Goal: Navigation & Orientation: Go to known website

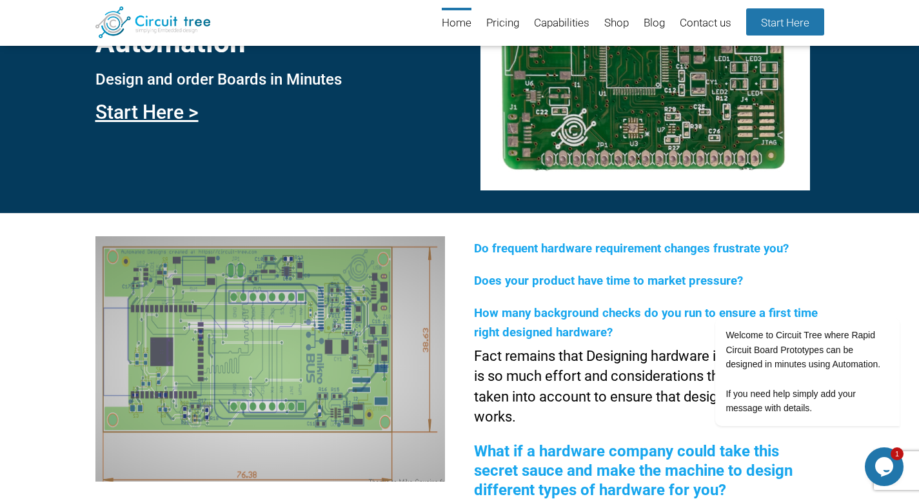
scroll to position [243, 0]
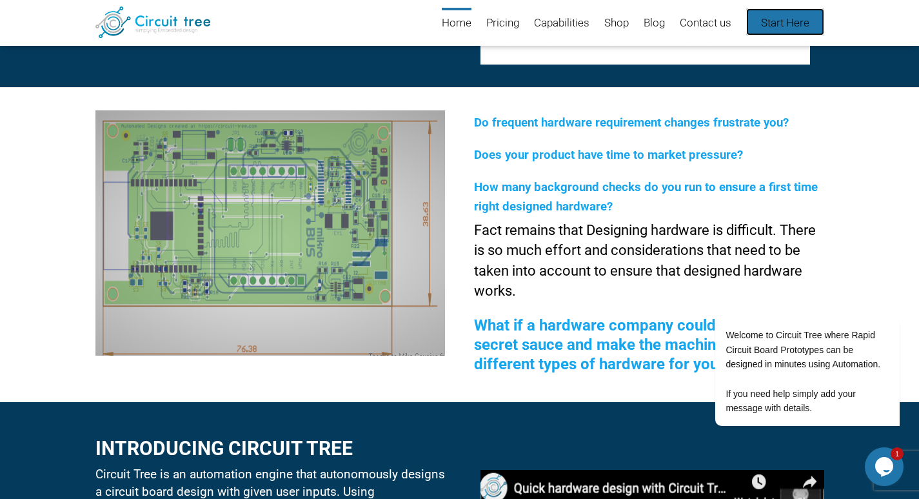
click at [800, 25] on link "Start Here" at bounding box center [785, 21] width 78 height 27
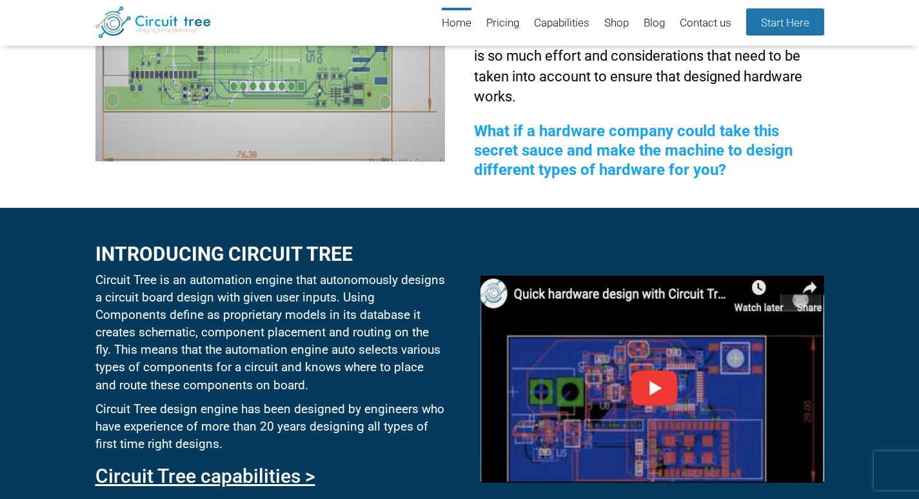
click at [556, 120] on h2 "What if a hardware company could take this secret sauce and make the machine to…" at bounding box center [649, 149] width 350 height 58
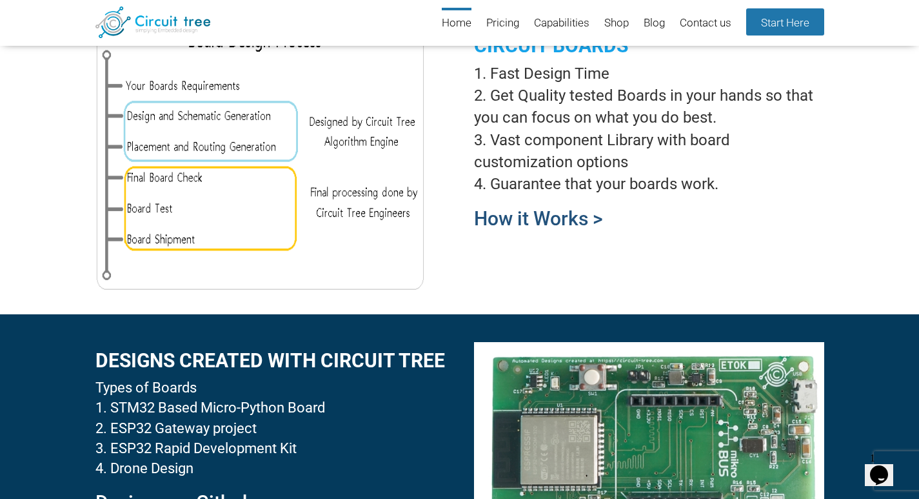
scroll to position [1018, 0]
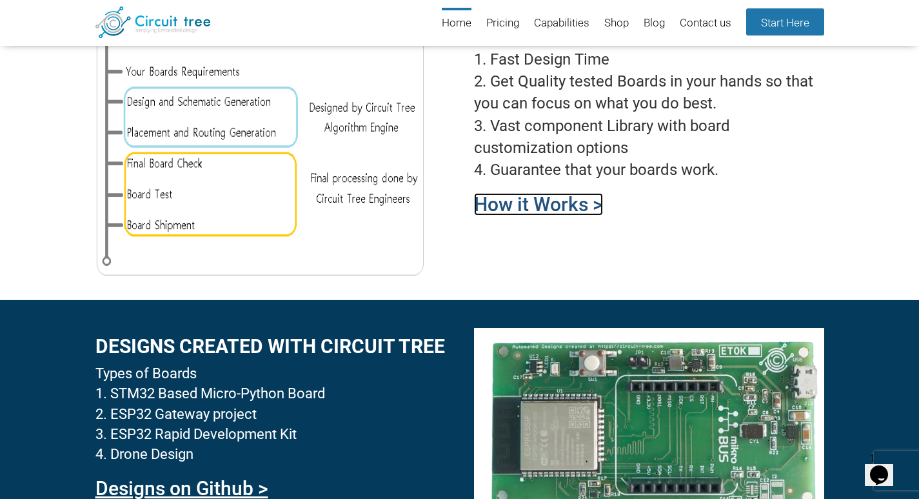
click at [519, 206] on link "How it Works >" at bounding box center [538, 204] width 129 height 23
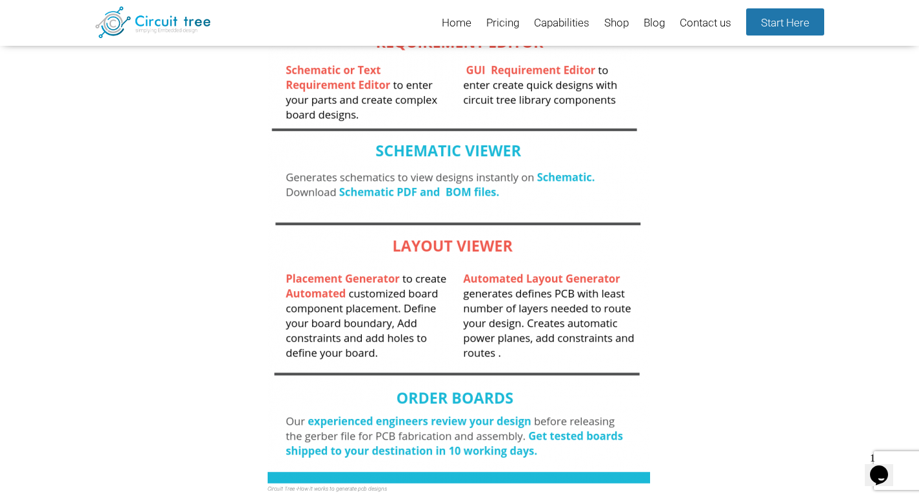
scroll to position [421, 0]
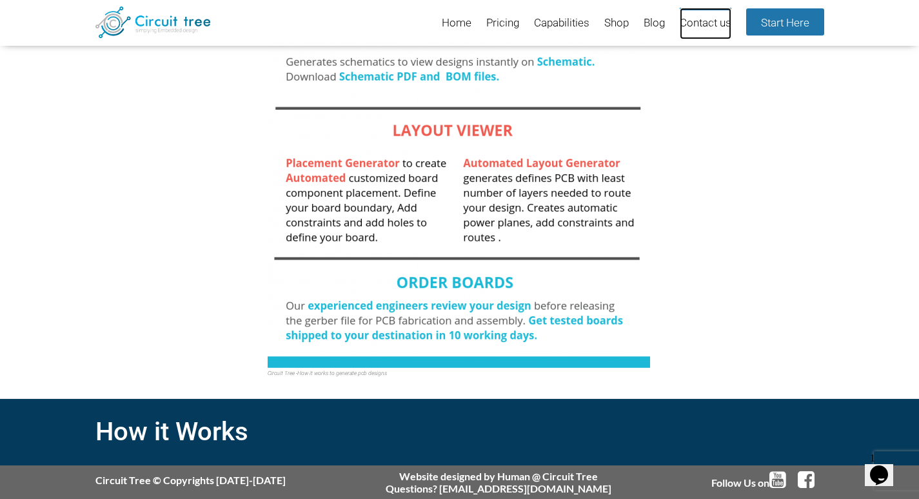
click at [705, 23] on link "Contact us" at bounding box center [706, 24] width 52 height 32
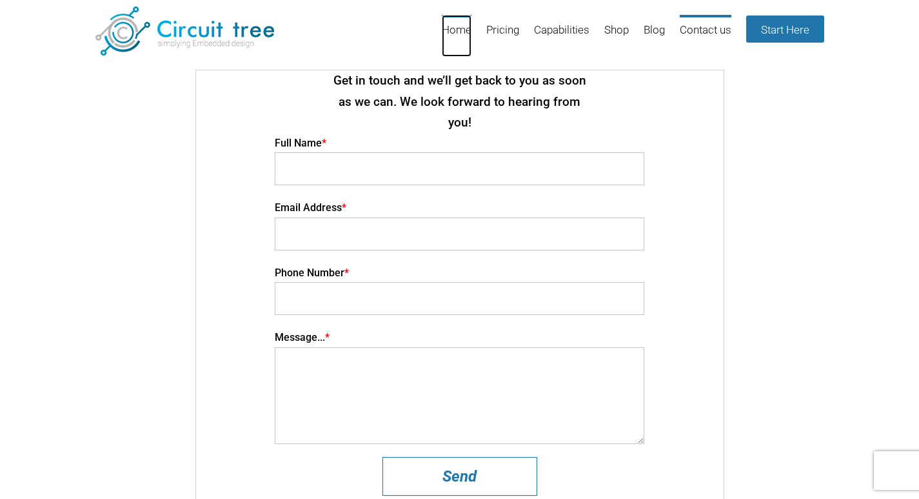
click at [466, 43] on link "Home" at bounding box center [457, 36] width 30 height 42
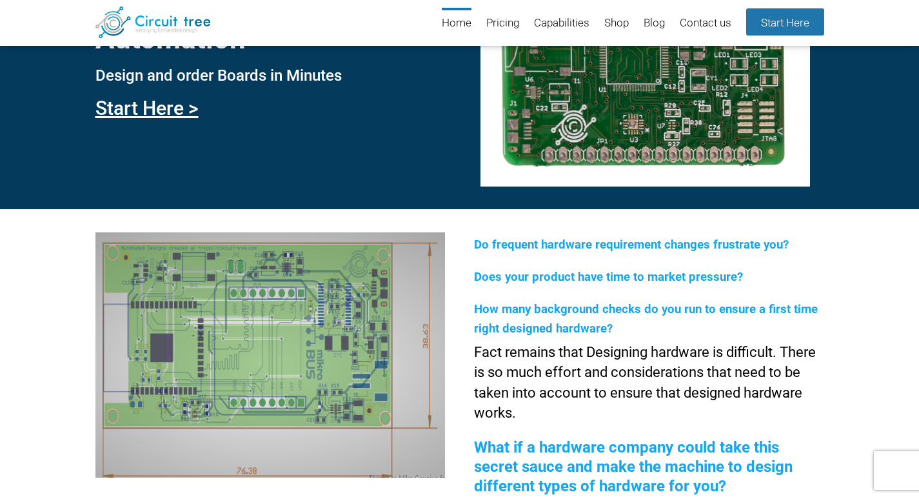
scroll to position [112, 0]
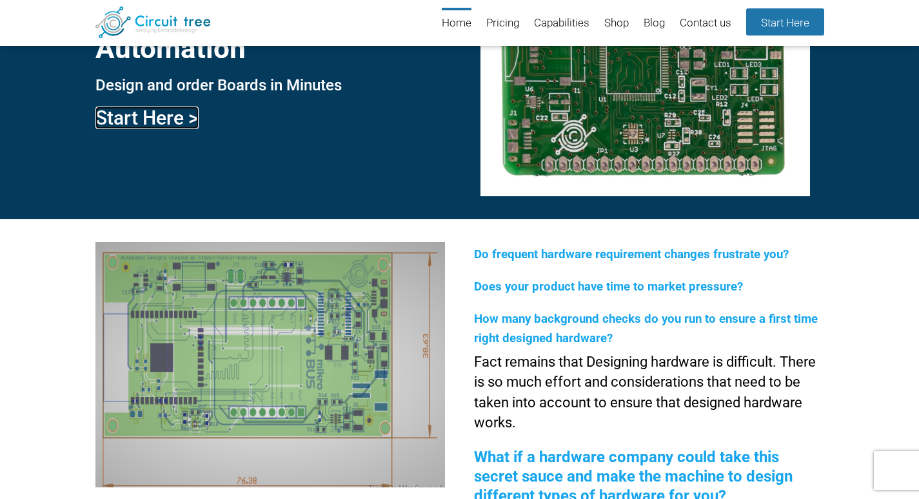
click at [124, 117] on link "Start Here >" at bounding box center [146, 117] width 103 height 23
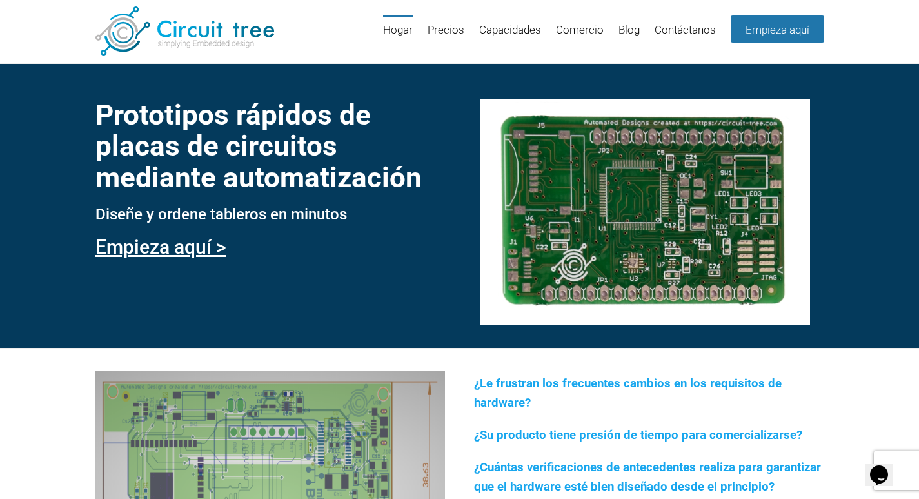
click at [412, 279] on div "Prototipos rápidos de placas de circuitos mediante automatización Diseñe y orde…" at bounding box center [459, 205] width 919 height 284
click at [205, 246] on font "Empieza aquí >" at bounding box center [160, 246] width 131 height 23
